Goal: Information Seeking & Learning: Learn about a topic

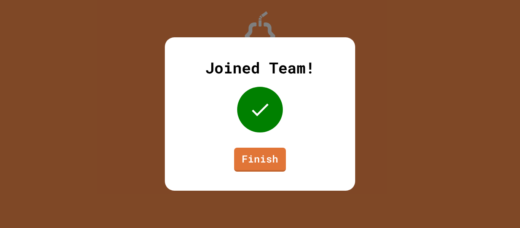
click at [295, 160] on div "Joined Team! Finish" at bounding box center [260, 114] width 190 height 154
click at [285, 168] on link "Finish" at bounding box center [260, 160] width 52 height 24
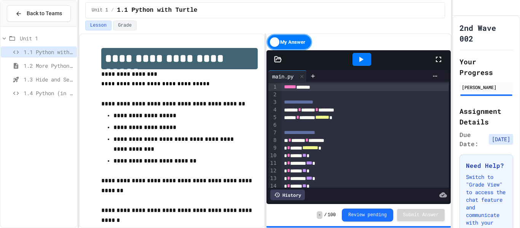
click at [44, 98] on div "1.4 Python (in Groups)" at bounding box center [39, 93] width 76 height 11
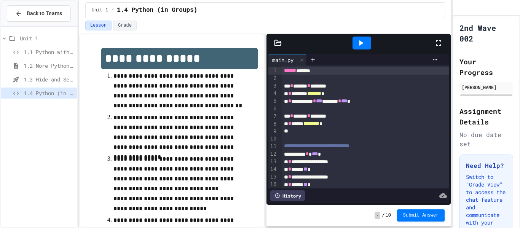
click at [437, 45] on icon at bounding box center [438, 42] width 5 height 5
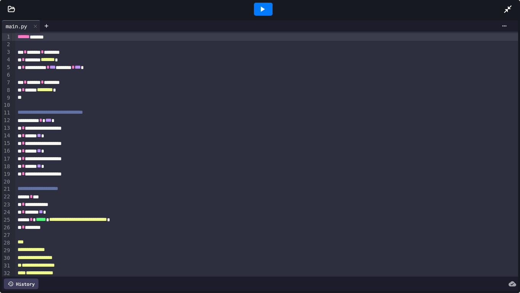
click at [266, 11] on icon at bounding box center [262, 9] width 9 height 9
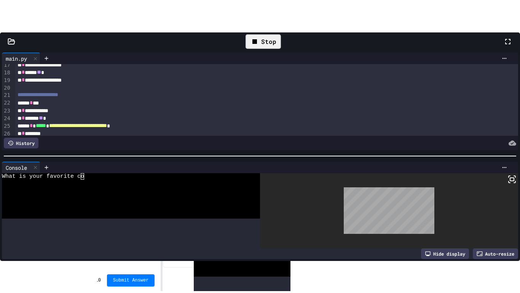
scroll to position [66, 0]
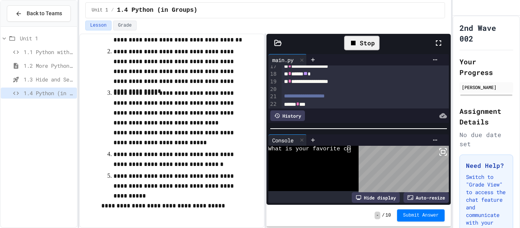
click at [439, 39] on icon at bounding box center [438, 42] width 9 height 9
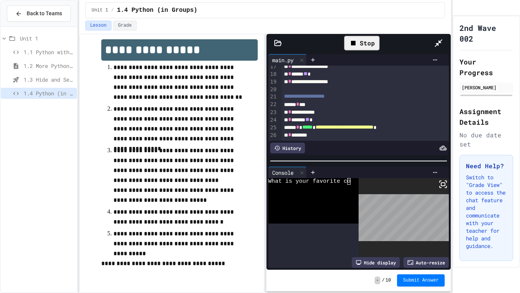
scroll to position [9, 0]
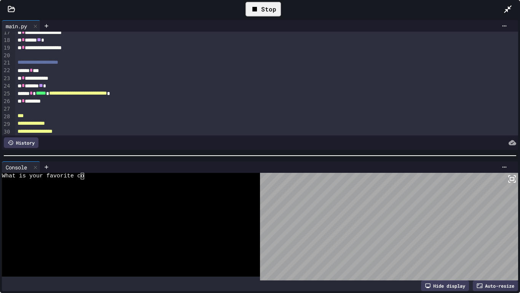
click at [514, 176] on icon at bounding box center [512, 178] width 9 height 9
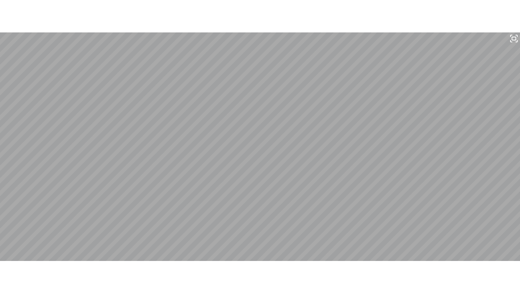
scroll to position [66, 0]
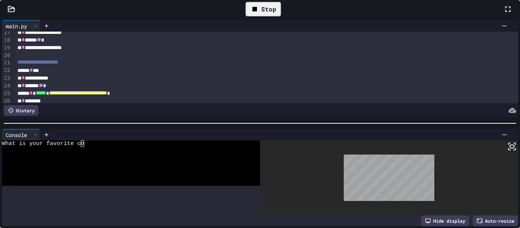
click at [506, 12] on icon at bounding box center [508, 8] width 5 height 5
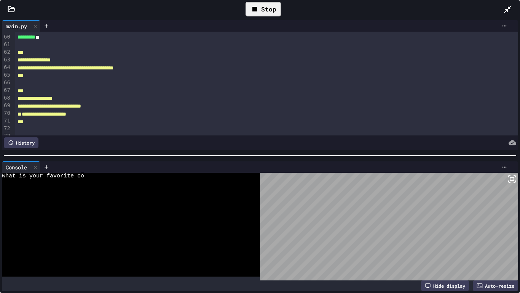
scroll to position [464, 0]
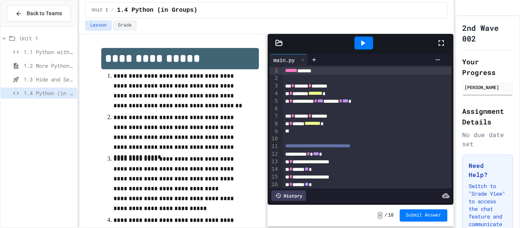
click at [433, 48] on div at bounding box center [364, 43] width 146 height 21
click at [446, 45] on div at bounding box center [445, 43] width 17 height 21
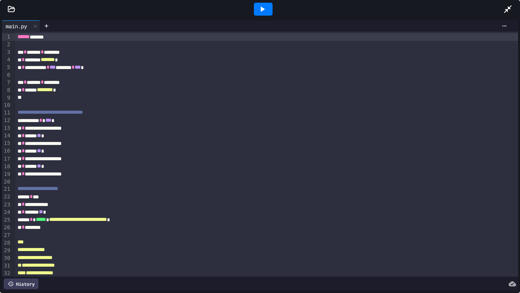
click at [265, 11] on icon at bounding box center [262, 9] width 9 height 9
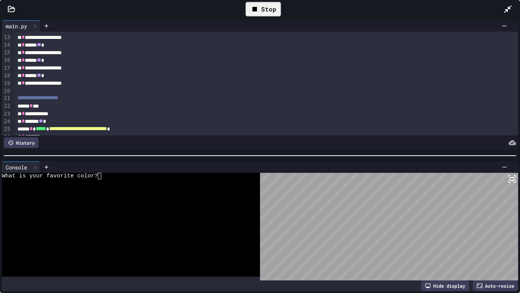
scroll to position [92, 0]
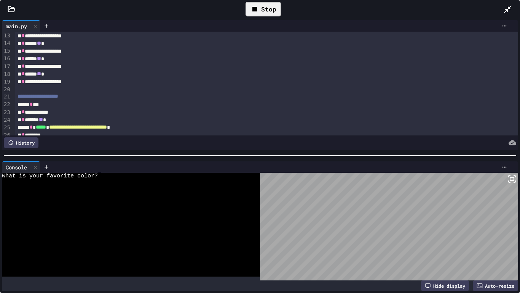
click at [186, 187] on div at bounding box center [127, 189] width 250 height 6
click at [320, 98] on div "**********" at bounding box center [267, 97] width 504 height 8
